Goal: Download file/media

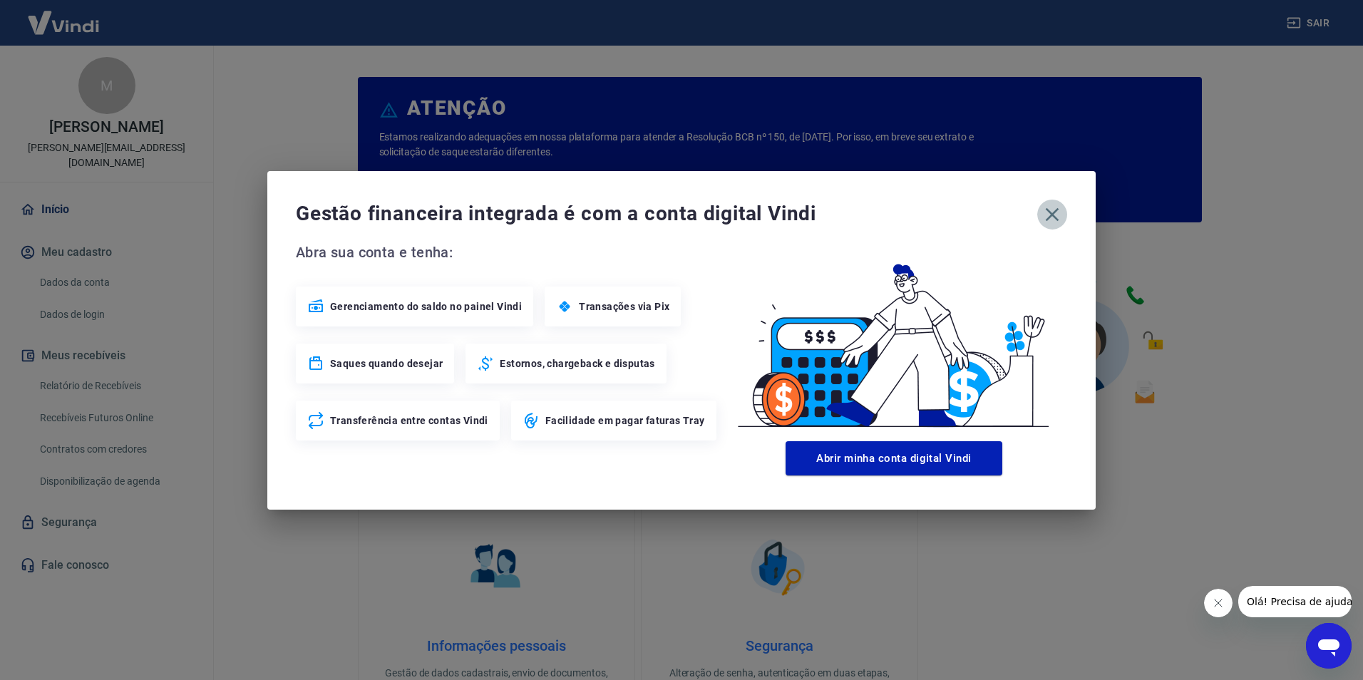
click at [1053, 210] on icon "button" at bounding box center [1051, 214] width 23 height 23
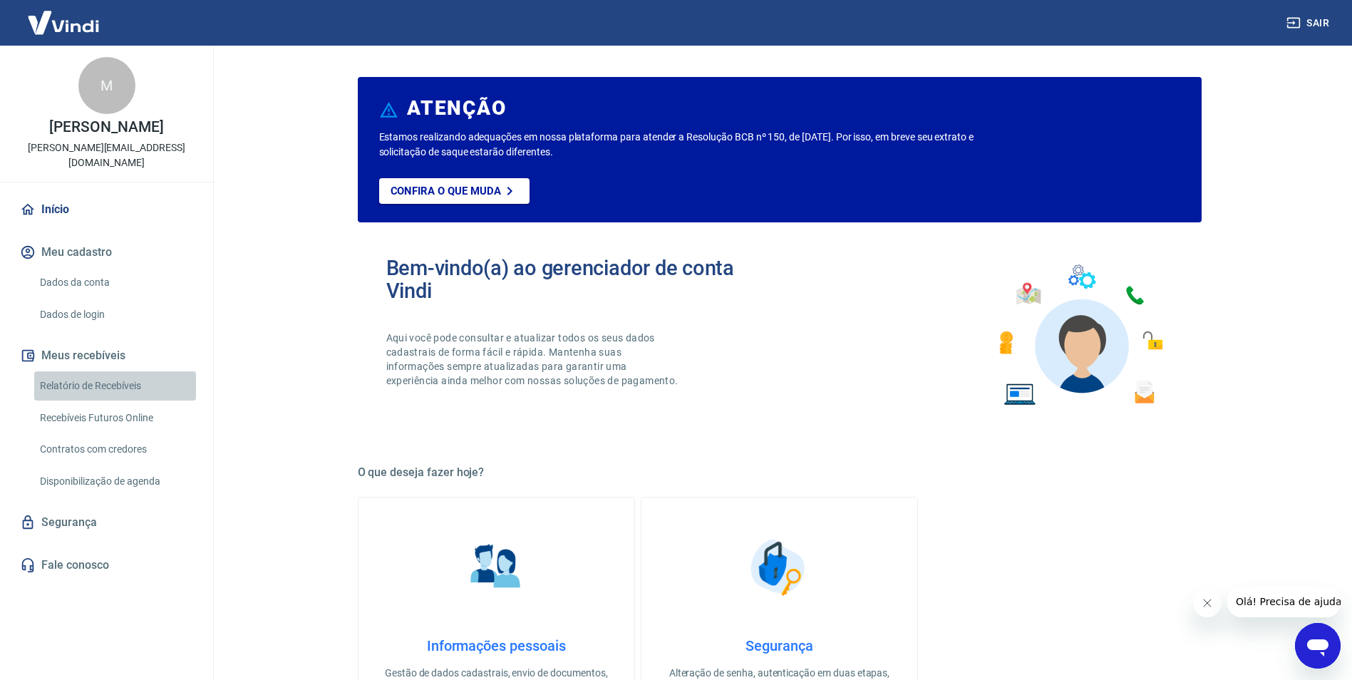
click at [91, 371] on link "Relatório de Recebíveis" at bounding box center [115, 385] width 162 height 29
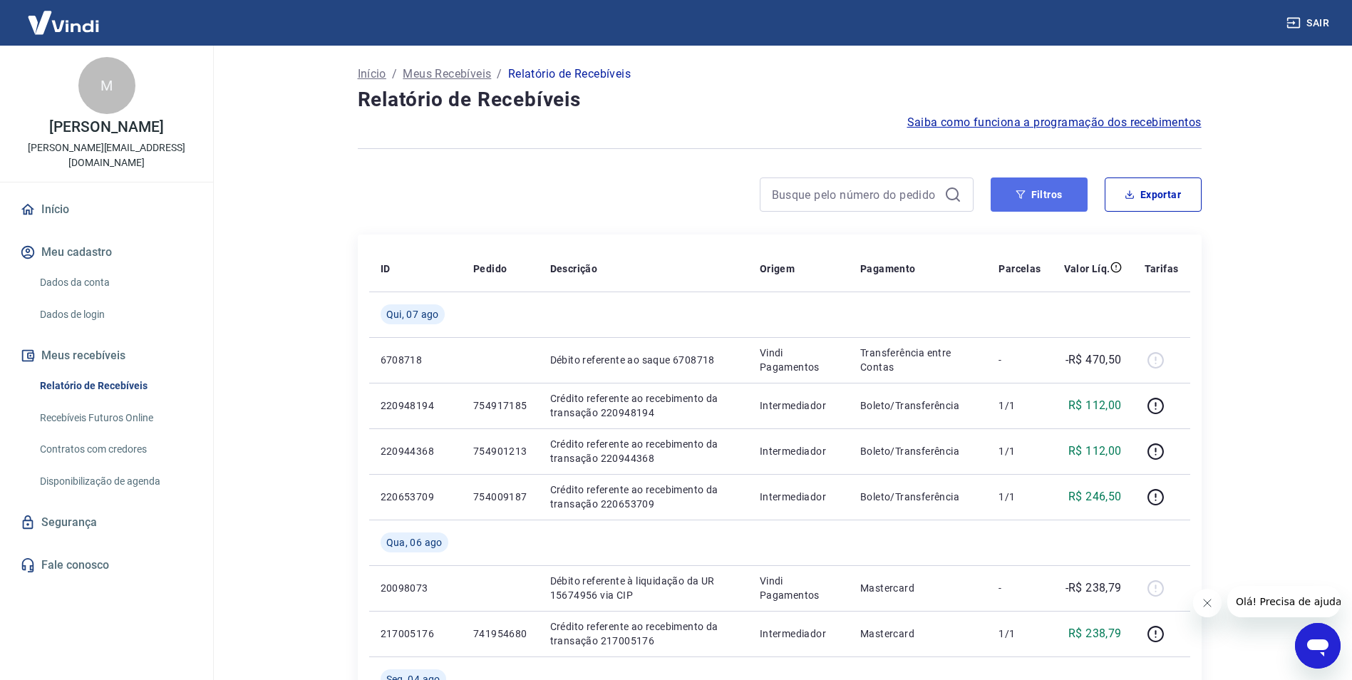
click at [1035, 190] on button "Filtros" at bounding box center [1039, 194] width 97 height 34
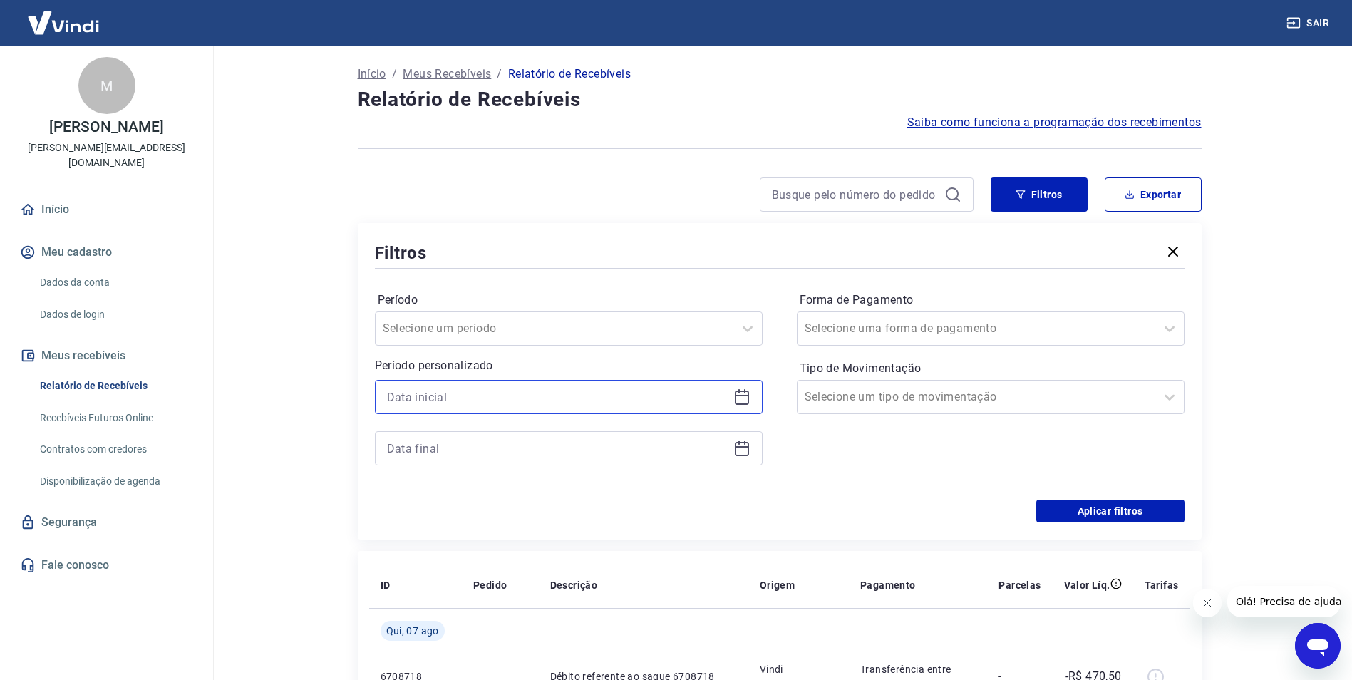
click at [575, 398] on input at bounding box center [557, 396] width 341 height 21
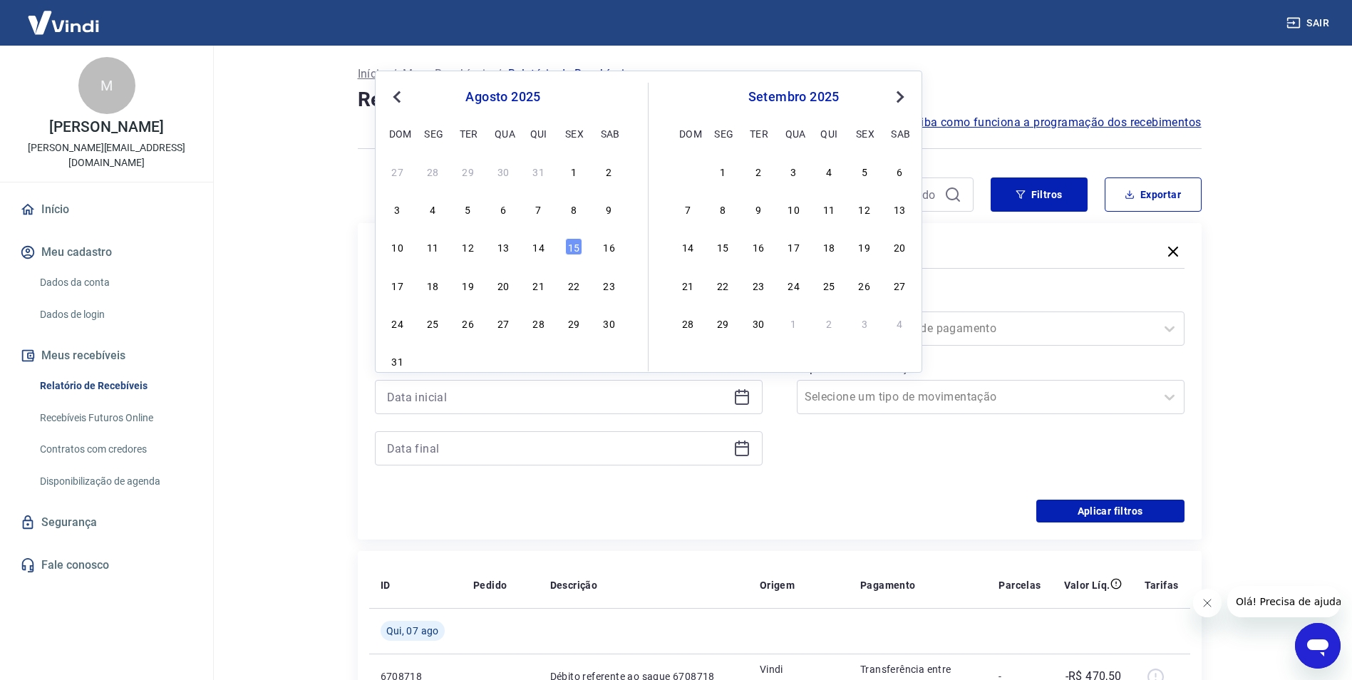
click at [393, 88] on div "[DATE] dom seg ter qua qui sex sab" at bounding box center [503, 113] width 232 height 61
click at [398, 99] on span "Previous Month" at bounding box center [398, 96] width 0 height 16
click at [398, 98] on span "Previous Month" at bounding box center [398, 96] width 0 height 16
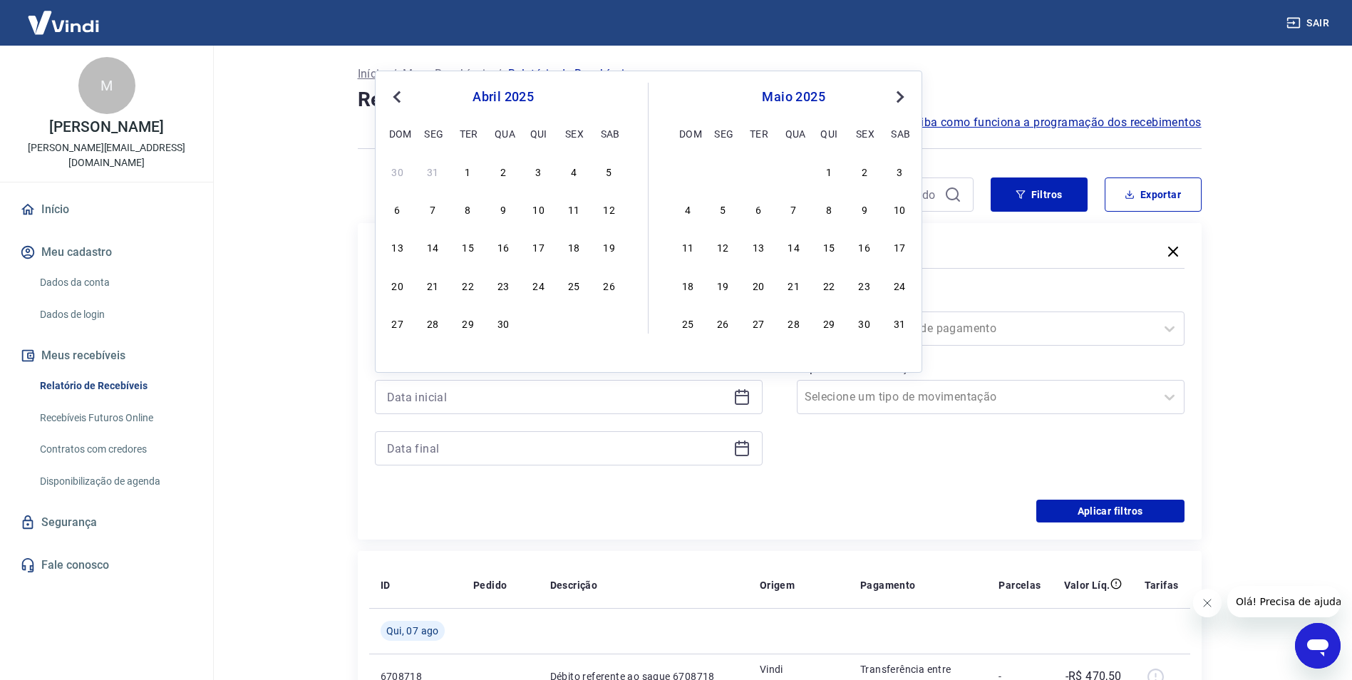
click at [398, 98] on span "Previous Month" at bounding box center [398, 96] width 0 height 16
click at [398, 96] on span "Previous Month" at bounding box center [398, 96] width 0 height 16
click at [500, 169] on div "1" at bounding box center [503, 170] width 17 height 17
click at [567, 318] on div "Selecione um período" at bounding box center [555, 329] width 358 height 26
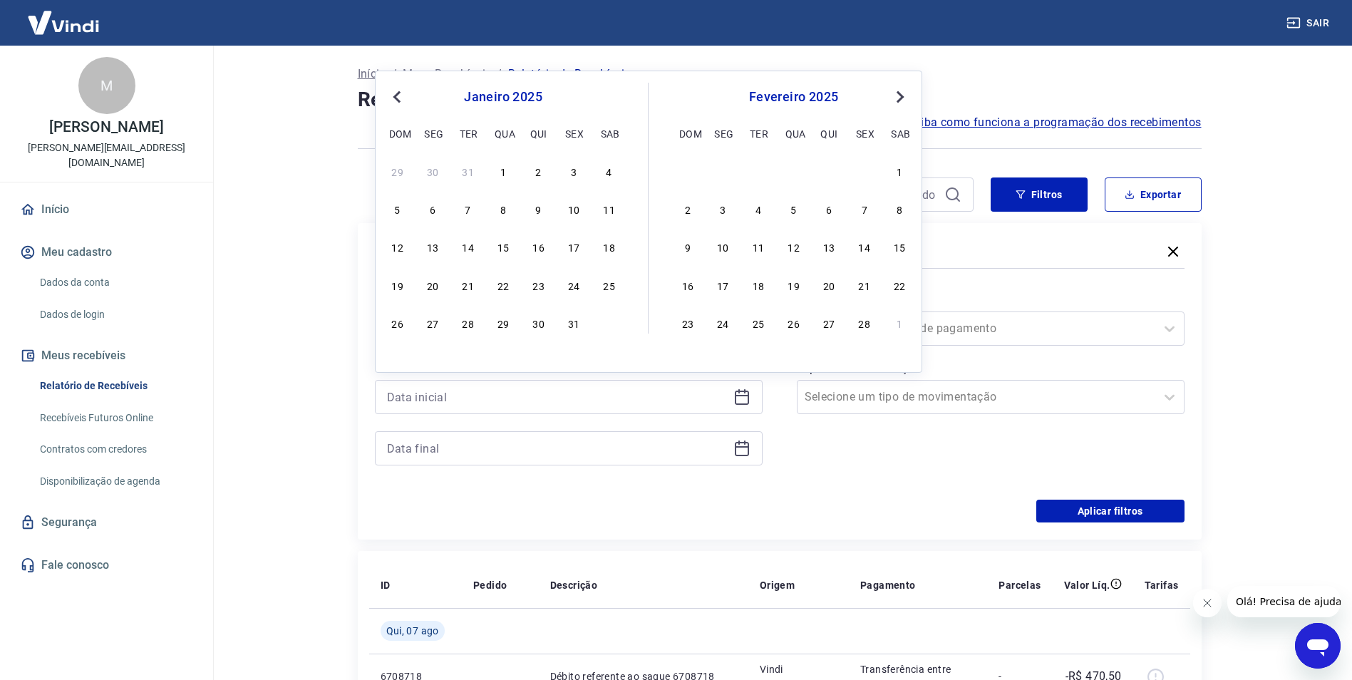
type input "[DATE]"
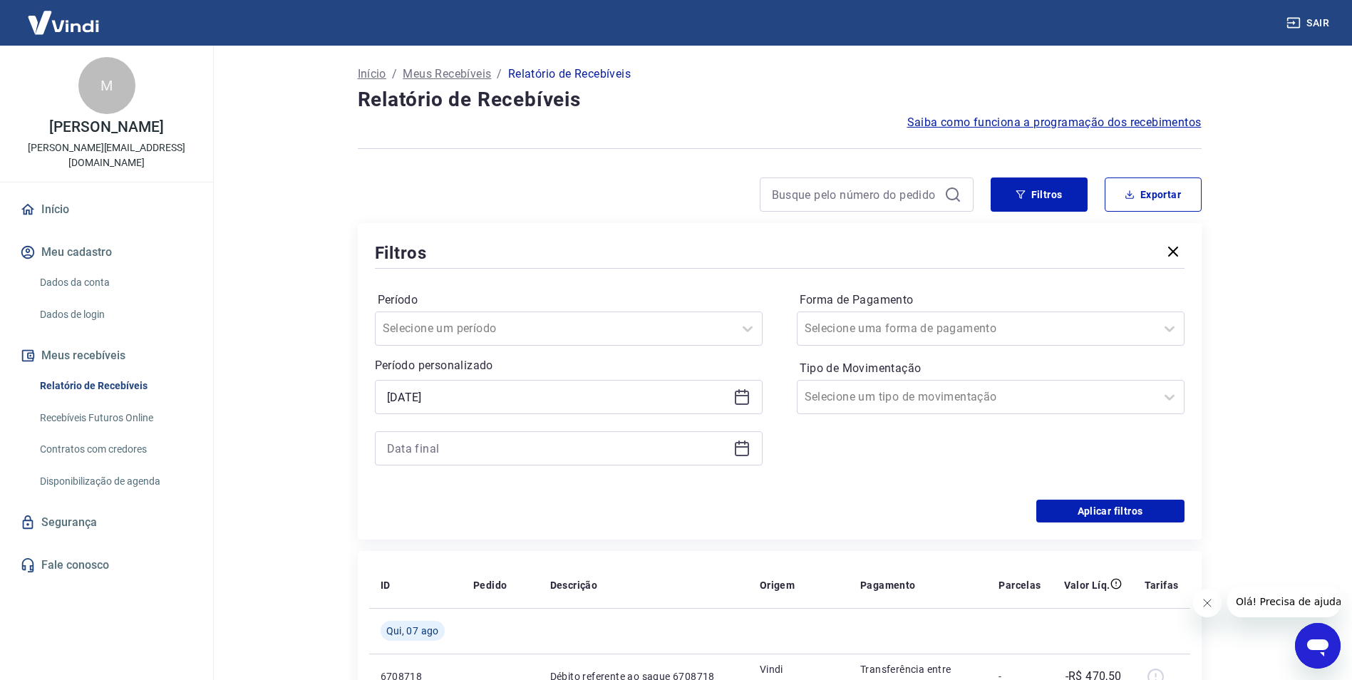
click at [606, 266] on div at bounding box center [780, 268] width 810 height 6
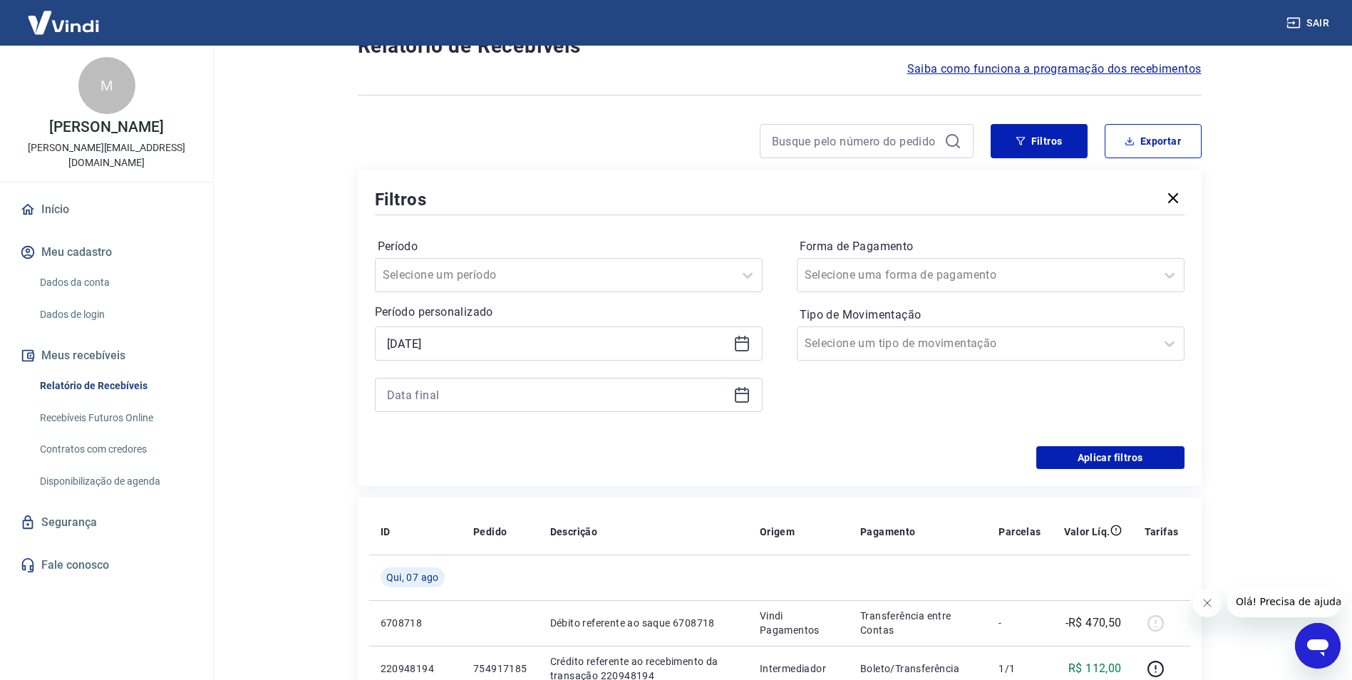
scroll to position [143, 0]
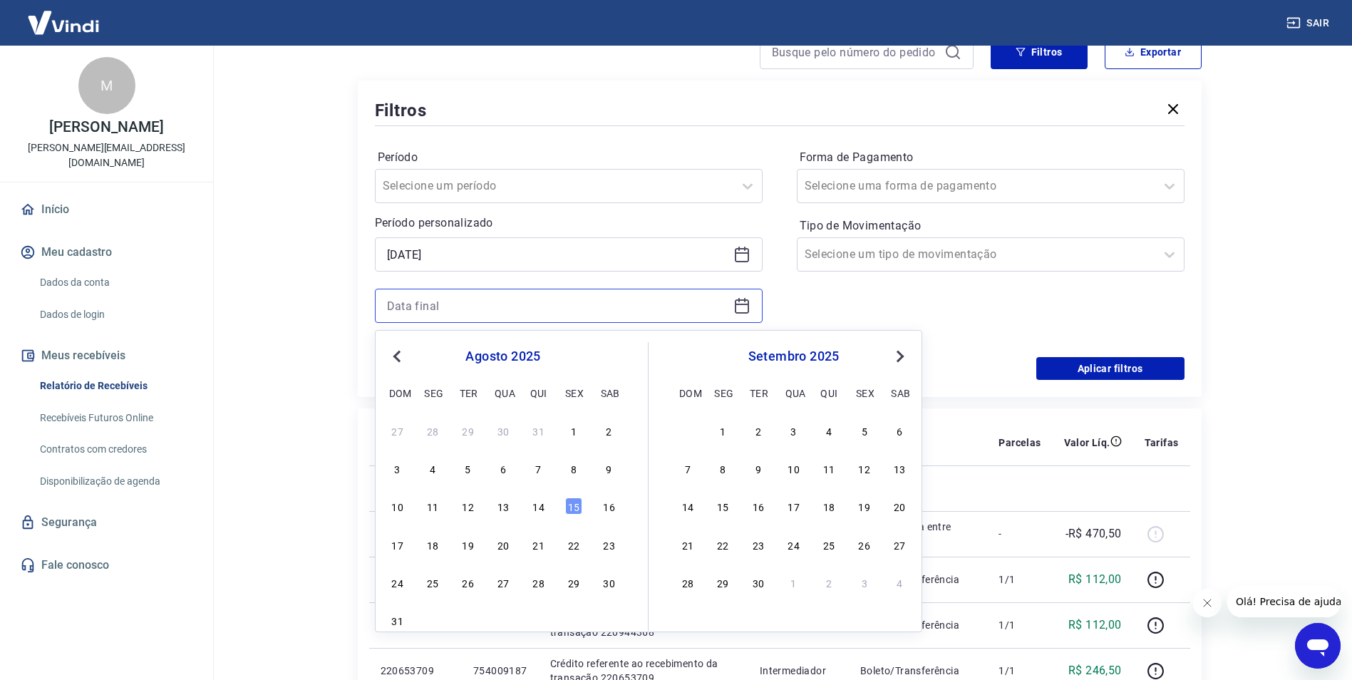
click at [571, 302] on input at bounding box center [557, 305] width 341 height 21
click at [398, 356] on span "Previous Month" at bounding box center [398, 356] width 0 height 16
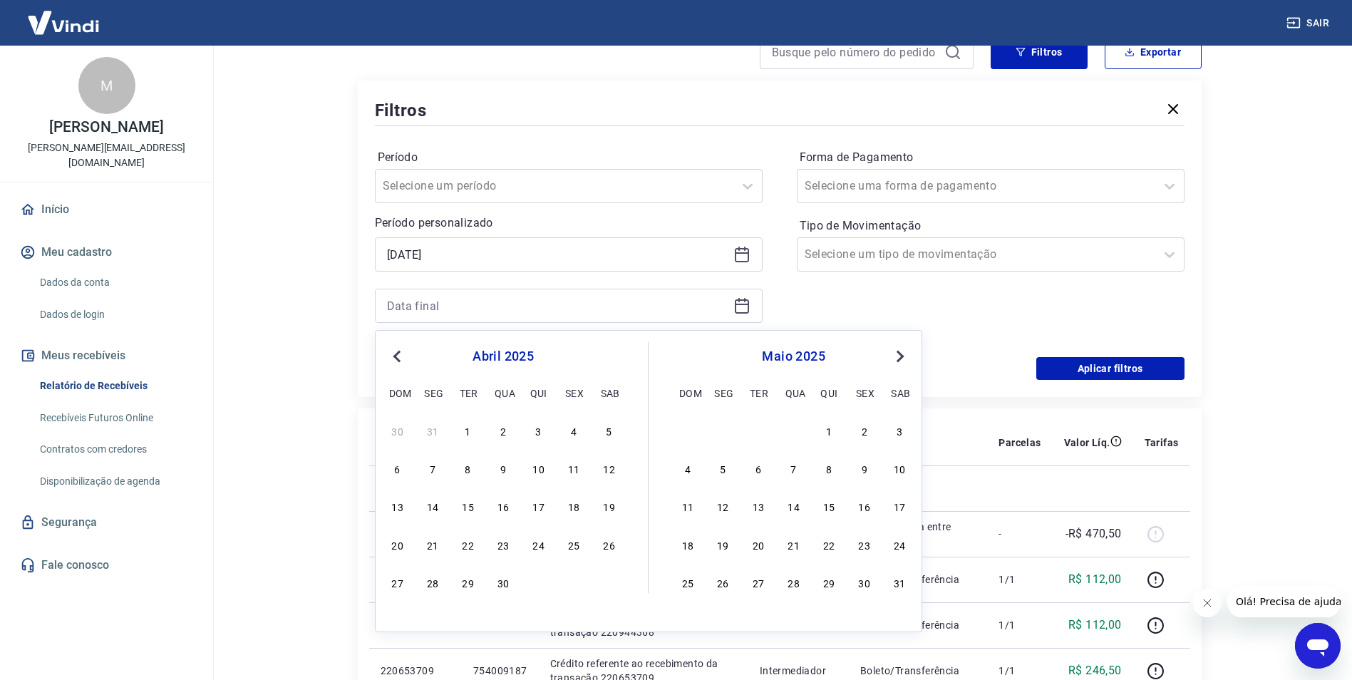
click at [398, 356] on span "Previous Month" at bounding box center [398, 356] width 0 height 16
click at [899, 353] on span "Next Month" at bounding box center [899, 356] width 0 height 16
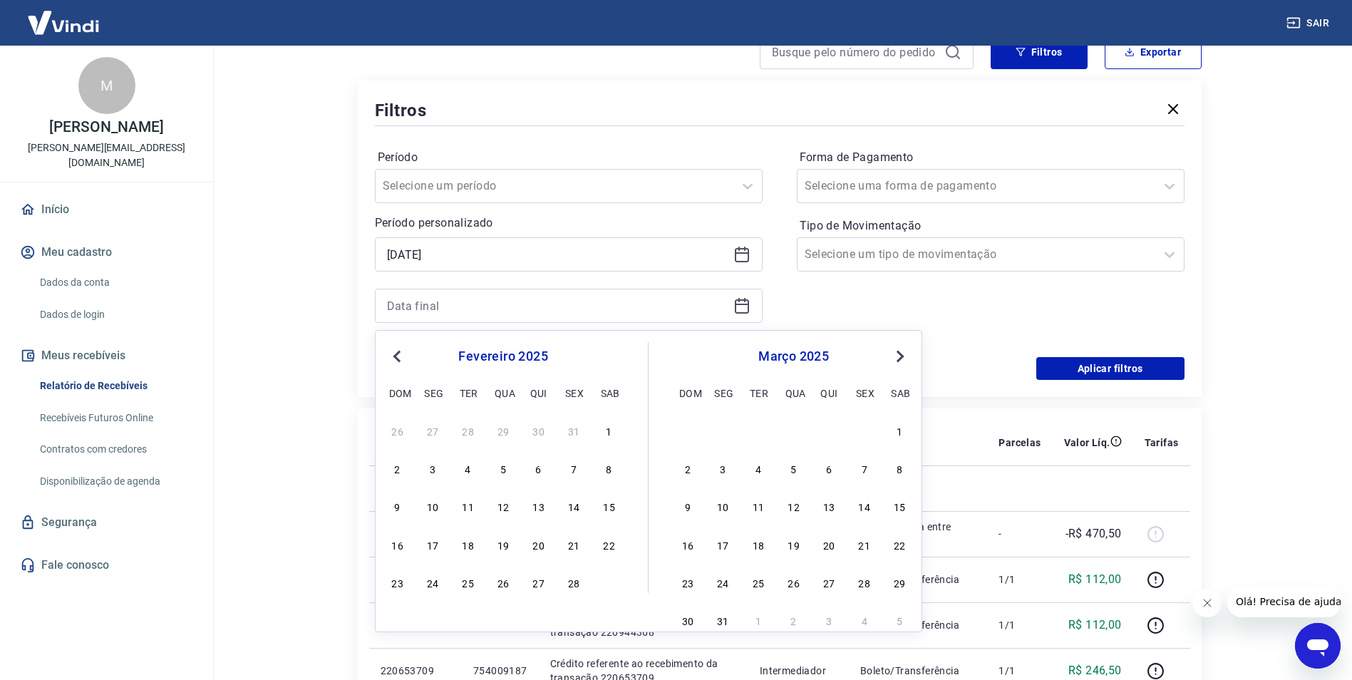
click at [899, 353] on span "Next Month" at bounding box center [899, 356] width 0 height 16
click at [723, 582] on div "30" at bounding box center [722, 582] width 17 height 17
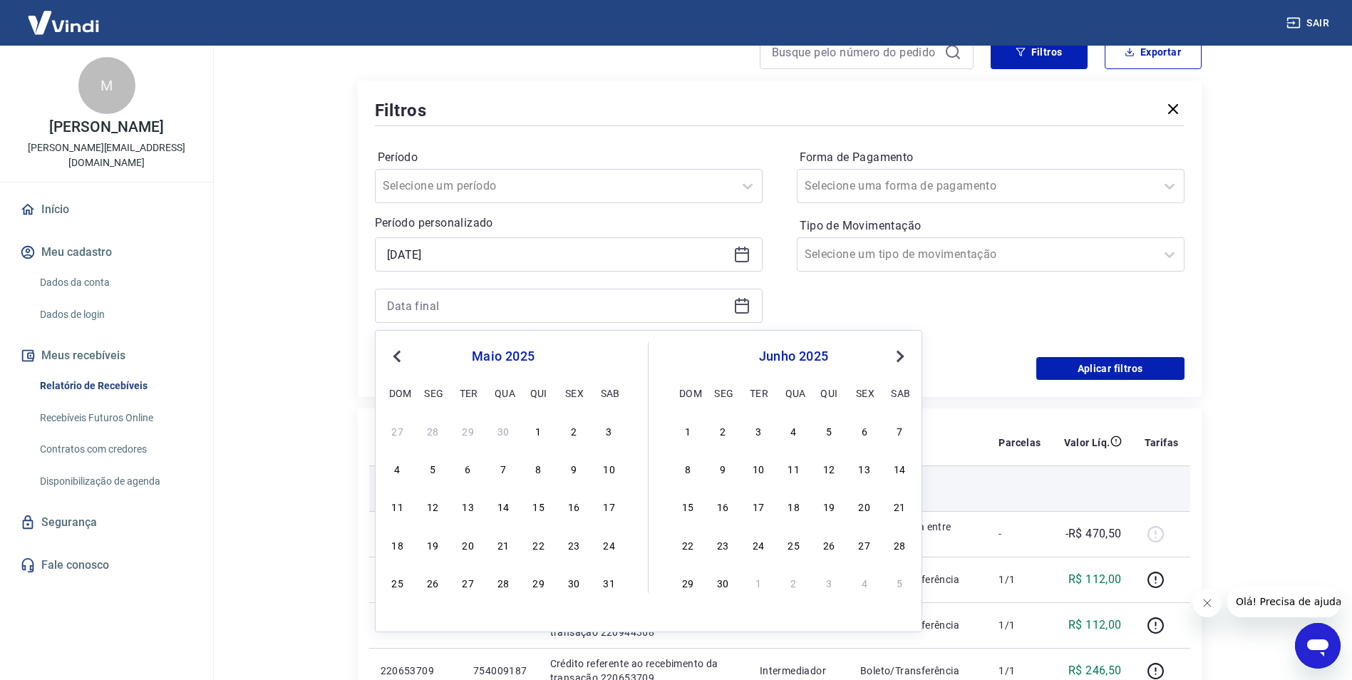
type input "[DATE]"
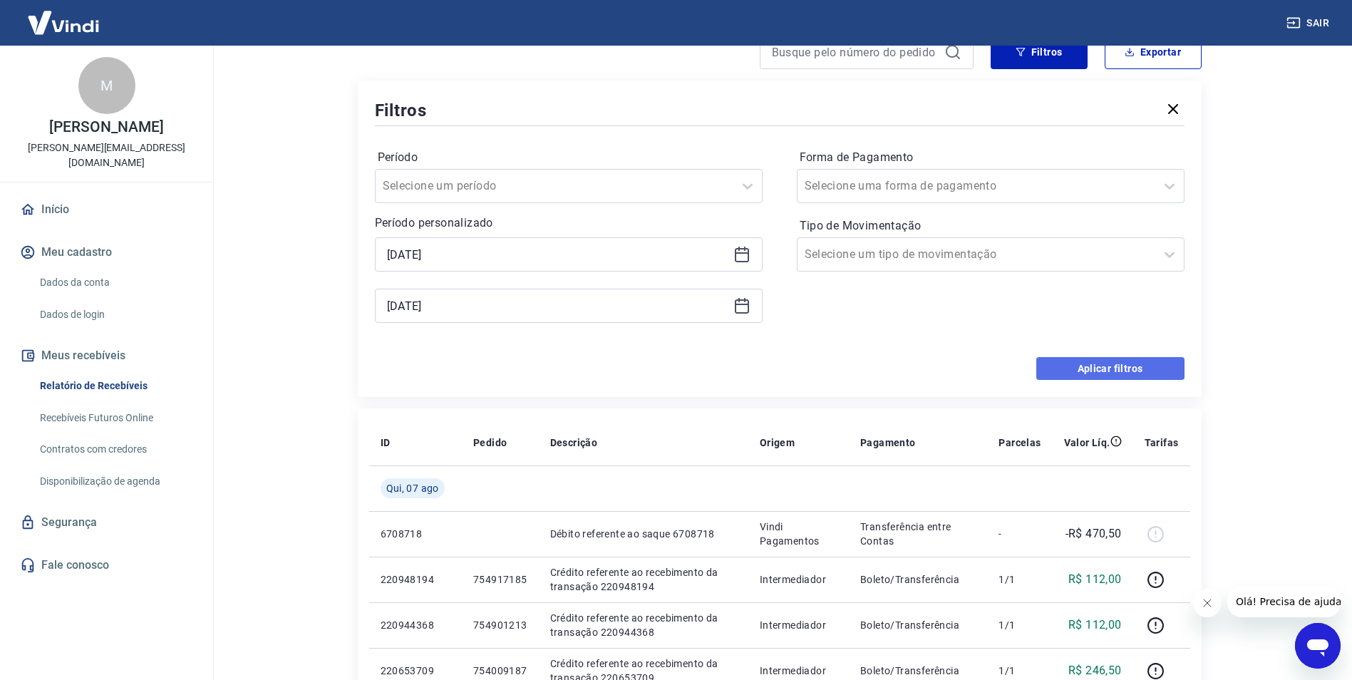
click at [1090, 369] on button "Aplicar filtros" at bounding box center [1110, 368] width 148 height 23
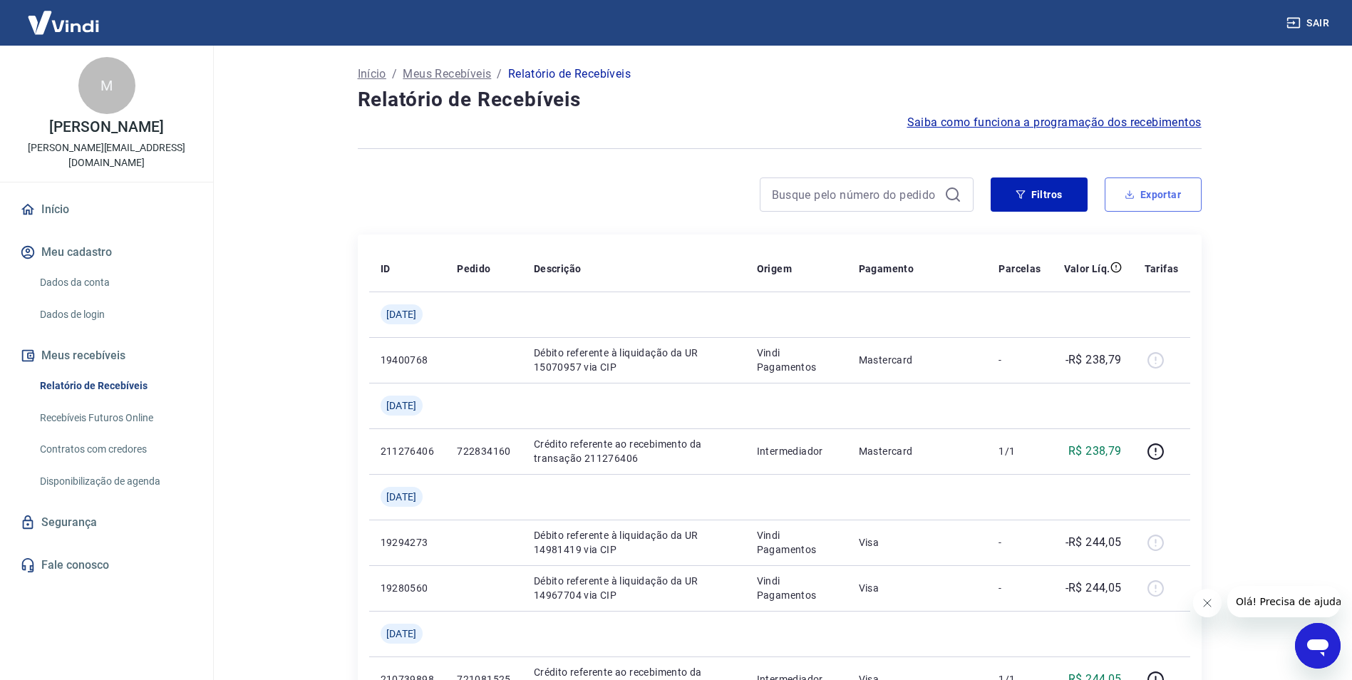
click at [1127, 200] on button "Exportar" at bounding box center [1153, 194] width 97 height 34
type input "[DATE]"
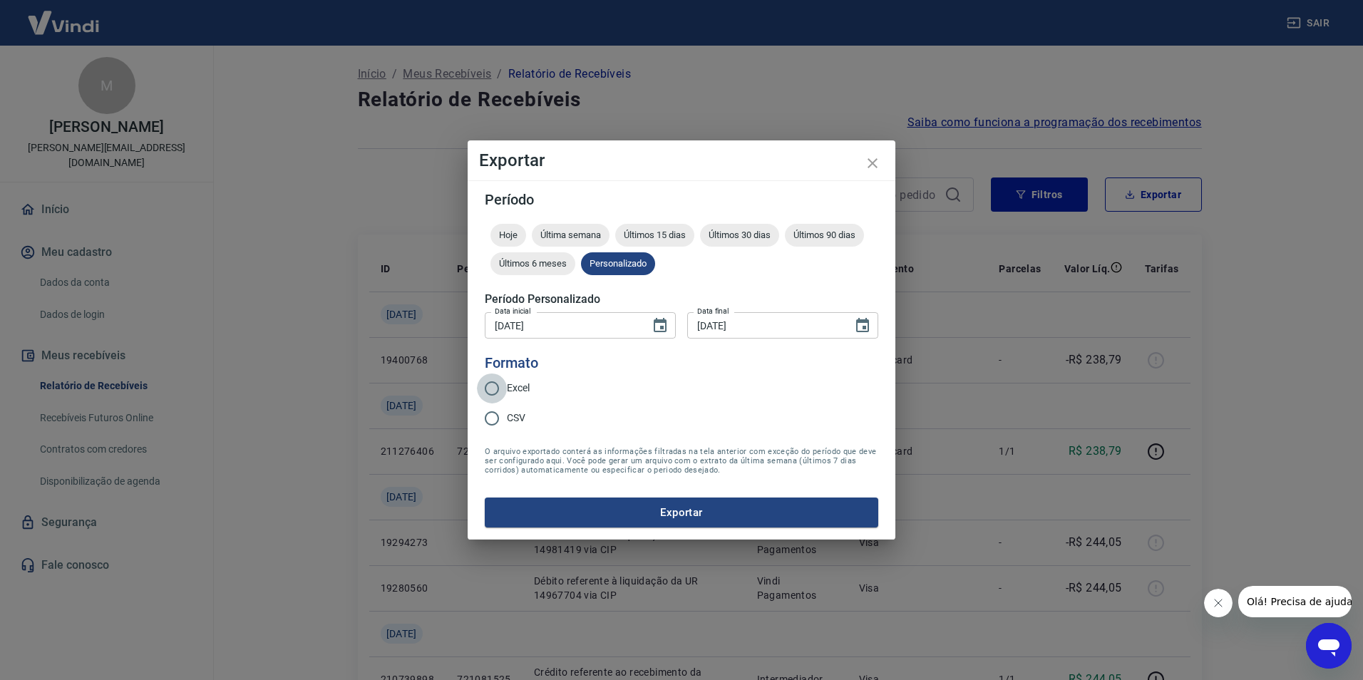
click at [495, 383] on input "Excel" at bounding box center [492, 388] width 30 height 30
radio input "true"
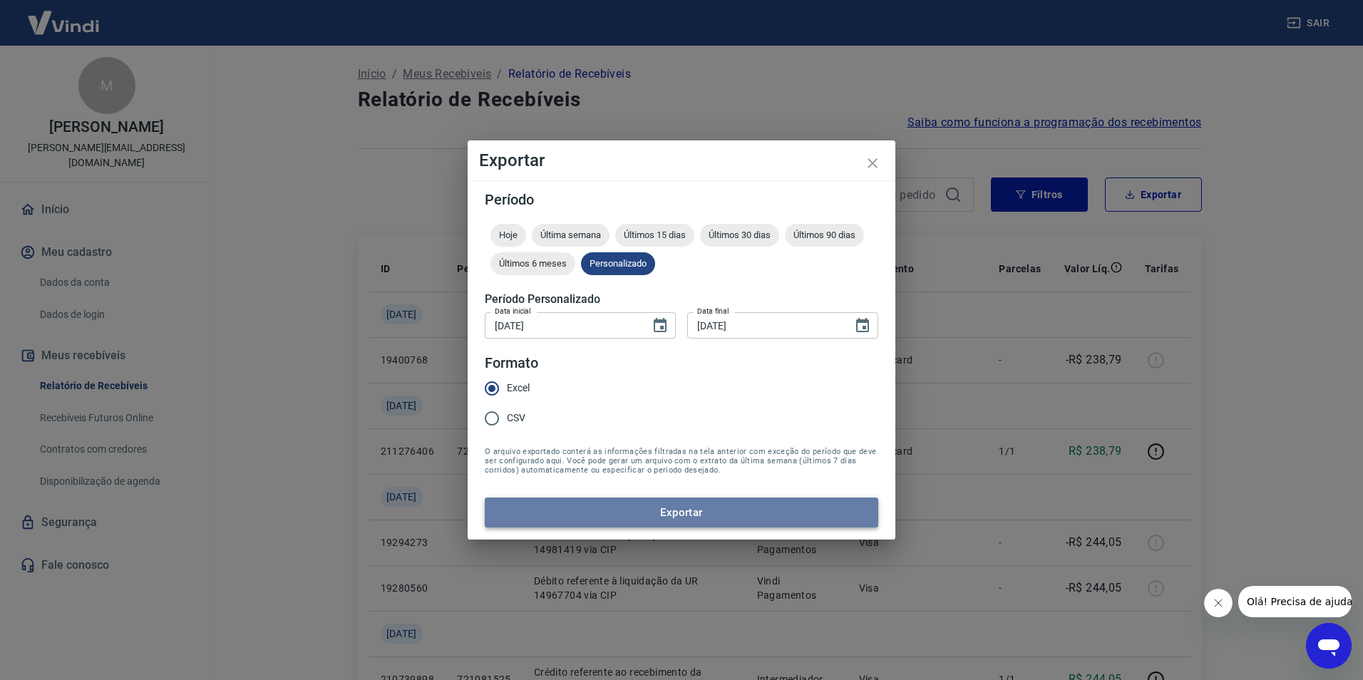
click at [691, 511] on button "Exportar" at bounding box center [681, 512] width 393 height 30
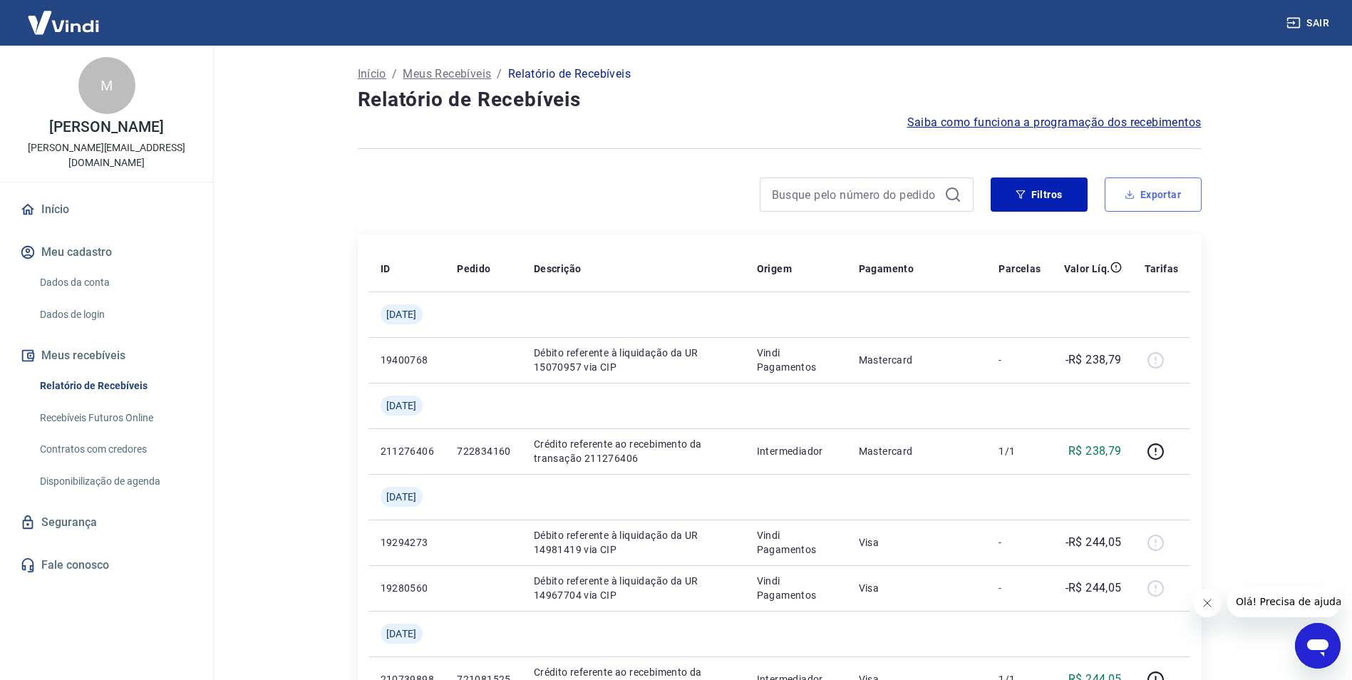
click at [1157, 195] on button "Exportar" at bounding box center [1153, 194] width 97 height 34
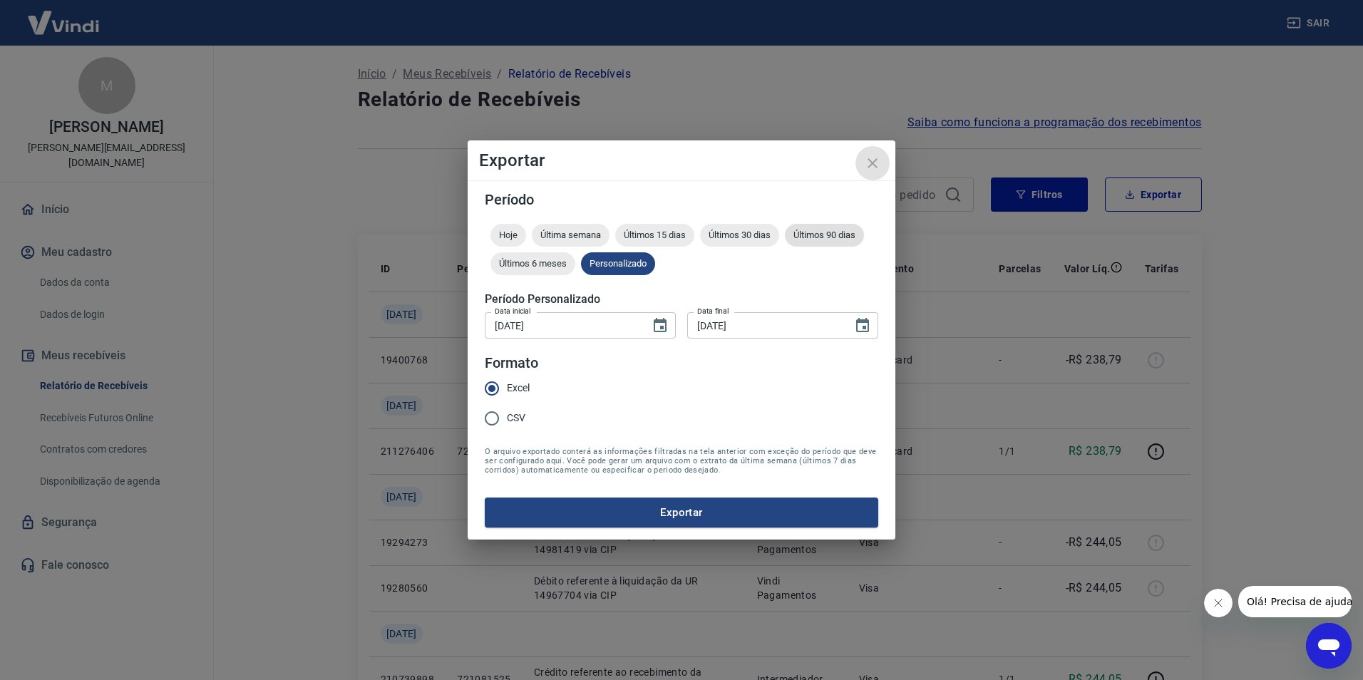
drag, startPoint x: 875, startPoint y: 156, endPoint x: 857, endPoint y: 233, distance: 79.2
click at [874, 157] on icon "close" at bounding box center [872, 163] width 17 height 17
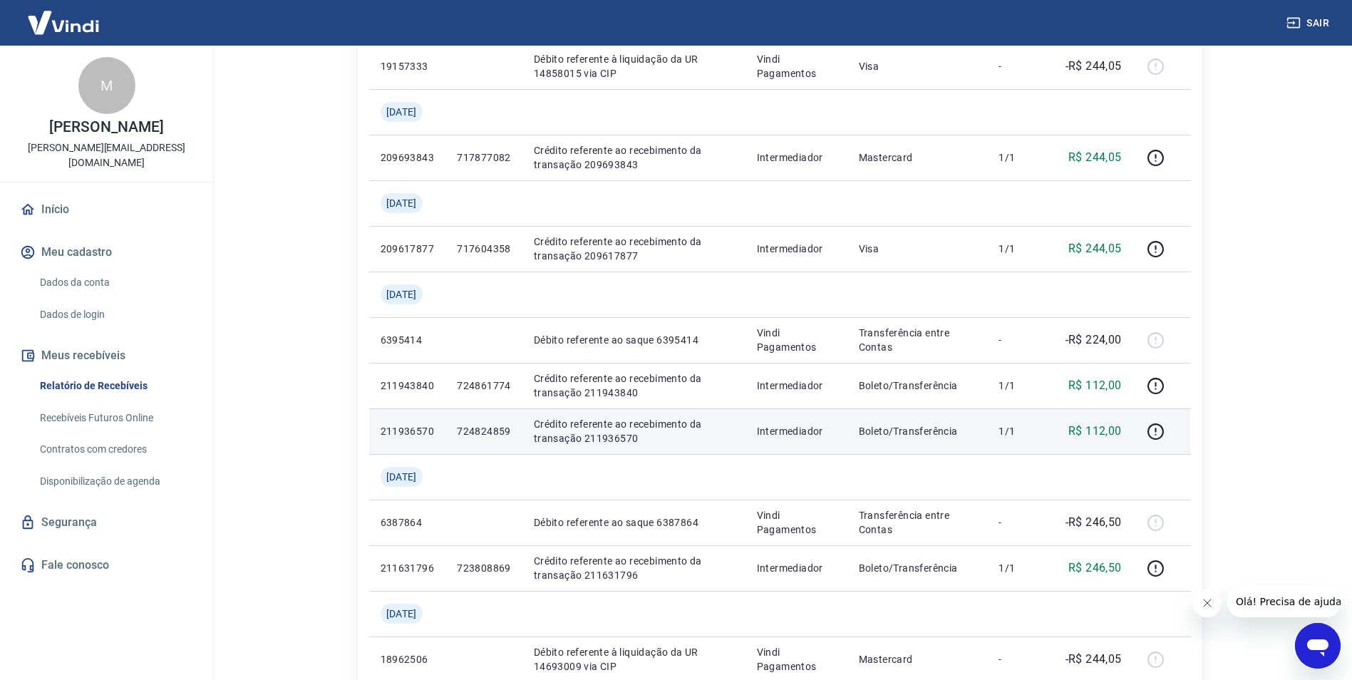
scroll to position [1306, 0]
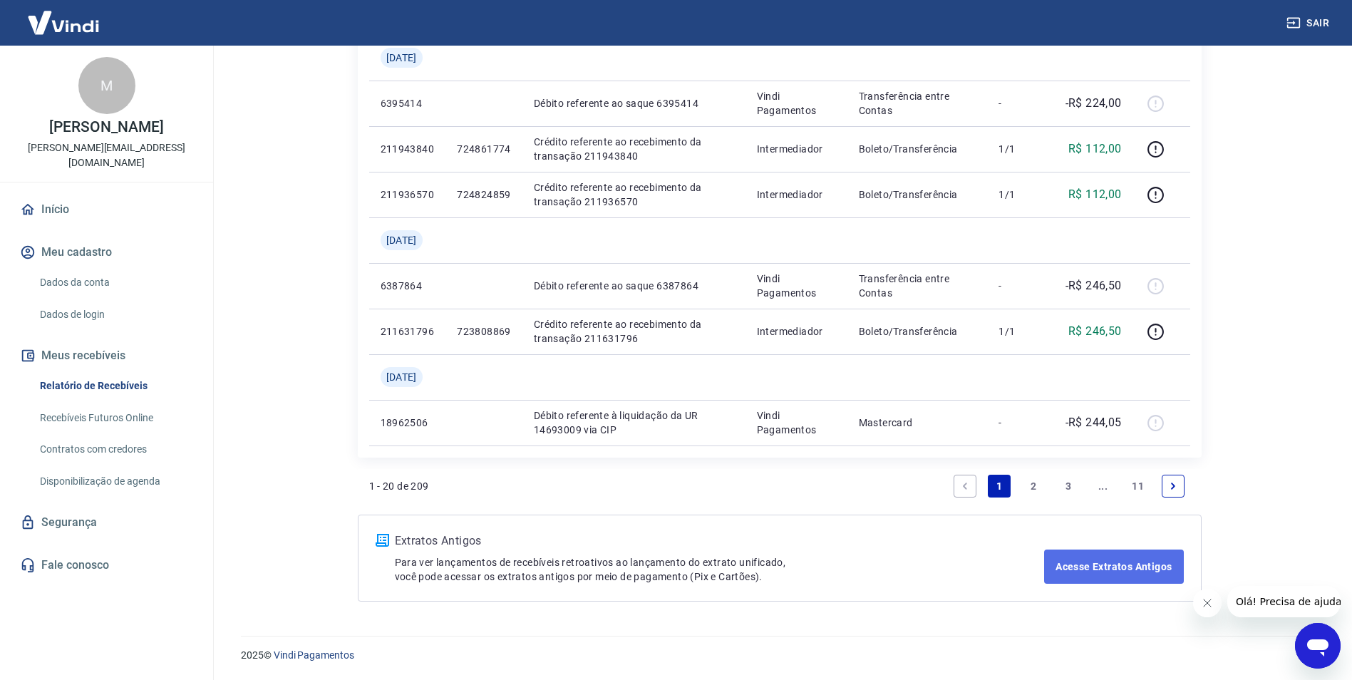
click at [1123, 564] on link "Acesse Extratos Antigos" at bounding box center [1113, 566] width 139 height 34
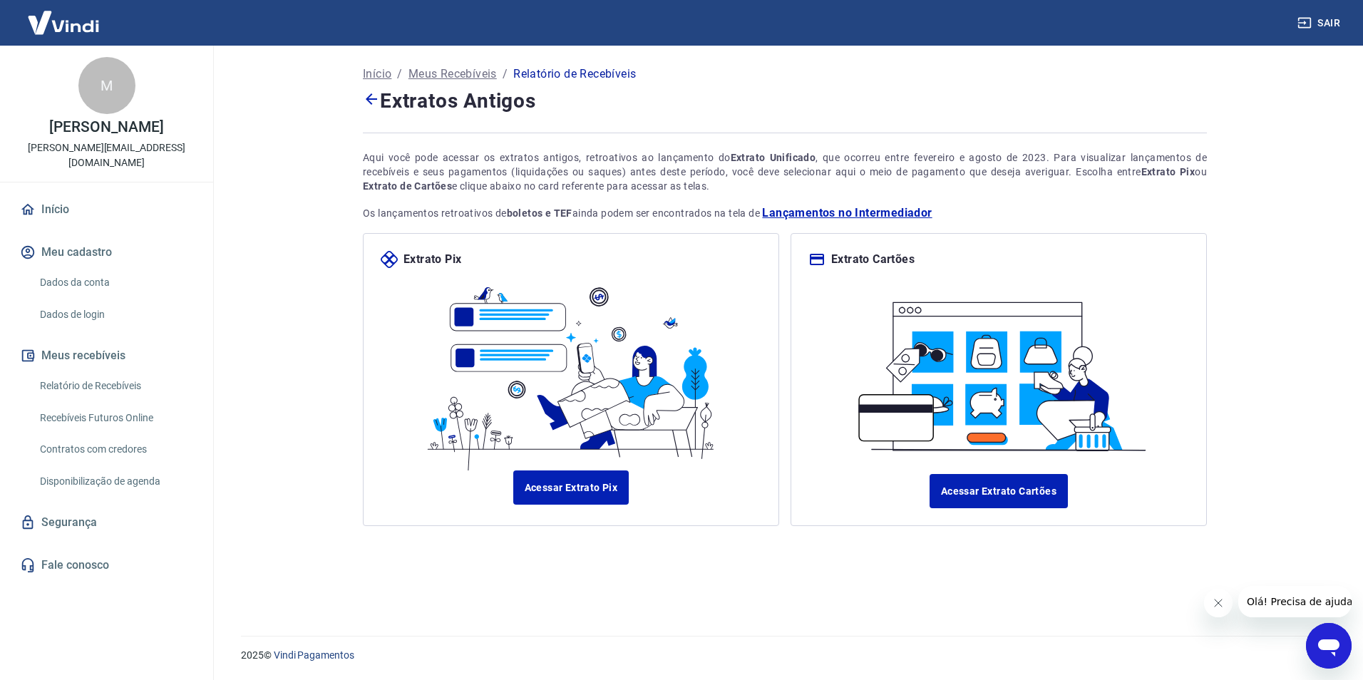
click at [440, 73] on p "Meus Recebíveis" at bounding box center [452, 74] width 88 height 17
